Goal: Information Seeking & Learning: Learn about a topic

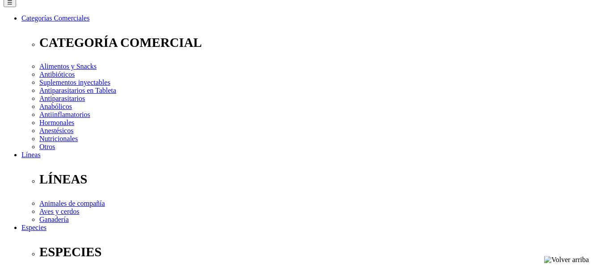
scroll to position [137, 0]
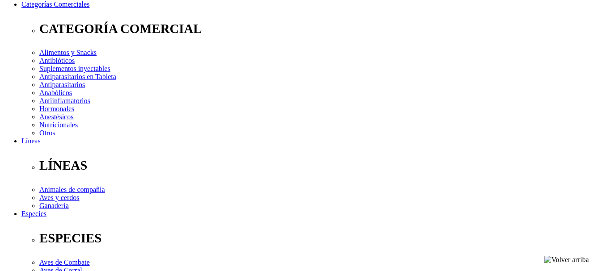
select select "36"
click option "Frasco x 1 L" at bounding box center [0, 0] width 0 height 0
select select "5"
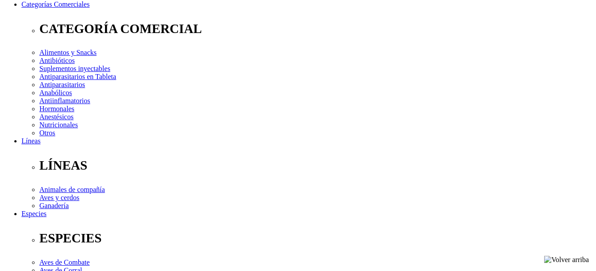
click option "Frasco x 500 mL" at bounding box center [0, 0] width 0 height 0
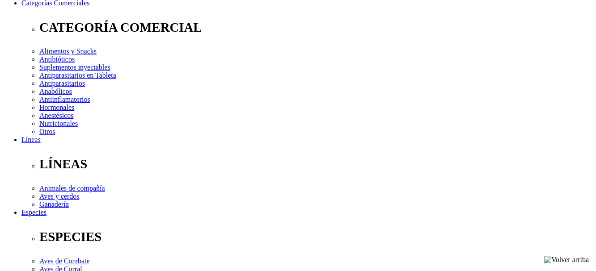
scroll to position [105, 0]
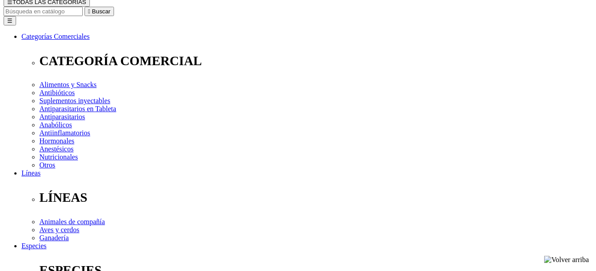
select select "54"
click option "Frasco x 30 mL" at bounding box center [0, 0] width 0 height 0
select select "5"
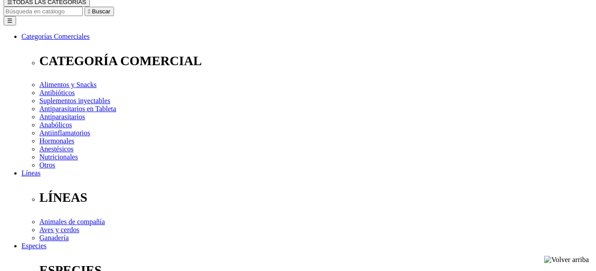
click option "Frasco x 500 mL" at bounding box center [0, 0] width 0 height 0
select select "5"
drag, startPoint x: 376, startPoint y: 13, endPoint x: 413, endPoint y: 14, distance: 37.5
copy h1 "Pour On"
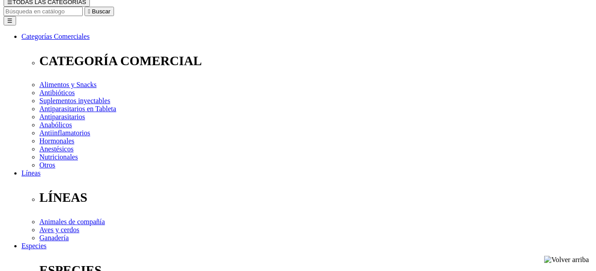
copy h1 "Pour On"
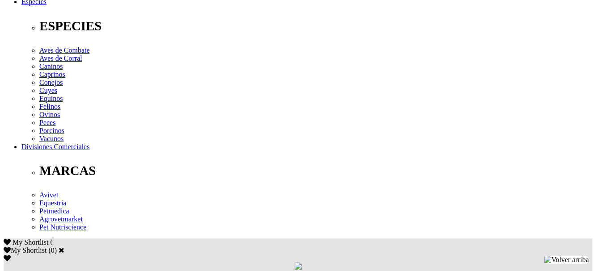
scroll to position [378, 0]
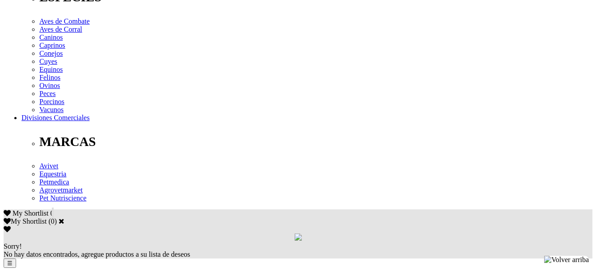
drag, startPoint x: 52, startPoint y: 81, endPoint x: 197, endPoint y: 81, distance: 144.8
copy p "Eprinomectina 5mg, excipientes c.s.p. 1mL"
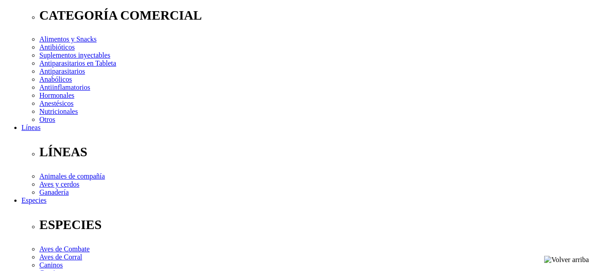
scroll to position [0, 0]
